Goal: Task Accomplishment & Management: Manage account settings

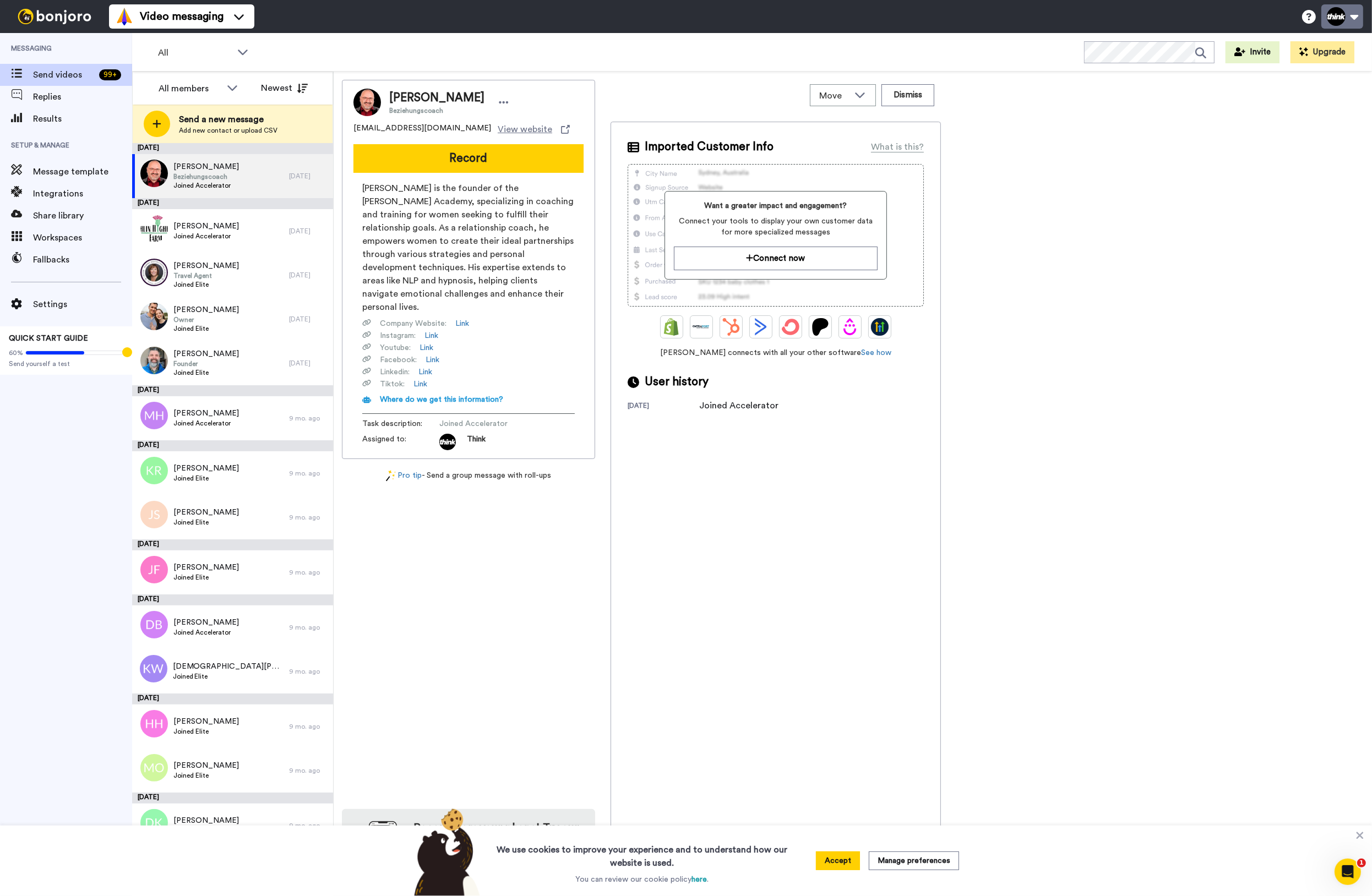
click at [1333, 24] on button at bounding box center [1342, 17] width 42 height 24
click at [1302, 90] on link "Billing" at bounding box center [1304, 94] width 116 height 22
